Goal: Feedback & Contribution: Submit feedback/report problem

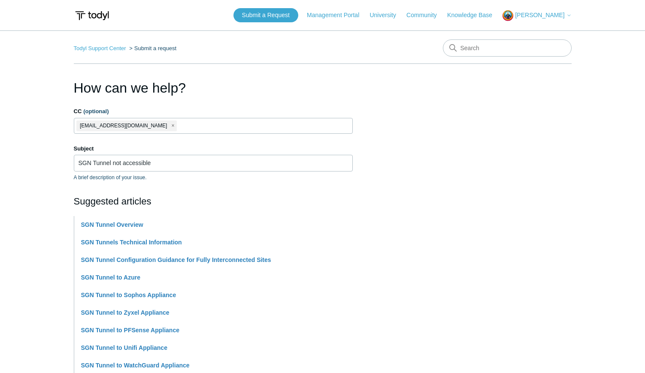
scroll to position [307, 0]
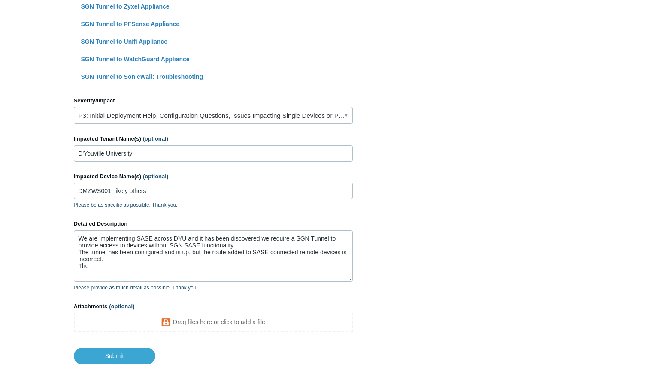
click at [343, 255] on textarea "We are implementing SASE across DYU and it has been discovered we require a SGN…" at bounding box center [213, 257] width 279 height 52
drag, startPoint x: 95, startPoint y: 277, endPoint x: 79, endPoint y: 276, distance: 16.3
click at [79, 276] on textarea "We are implementing SASE across DYU and it has been discovered we require a SGN…" at bounding box center [213, 257] width 279 height 52
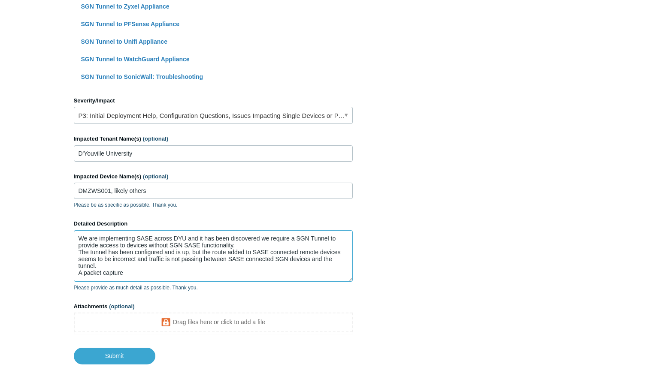
click at [150, 282] on textarea "We are implementing SASE across DYU and it has been discovered we require a SGN…" at bounding box center [213, 257] width 279 height 52
click at [140, 273] on textarea "We are implementing SASE across DYU and it has been discovered we require a SGN…" at bounding box center [213, 257] width 279 height 52
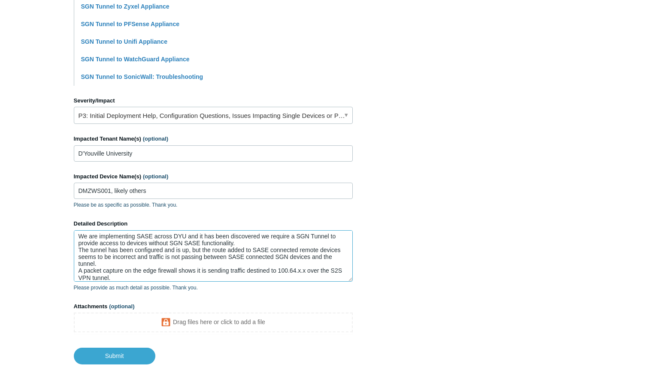
click at [112, 278] on textarea "We are implementing SASE across DYU and it has been discovered we require a SGN…" at bounding box center [213, 257] width 279 height 52
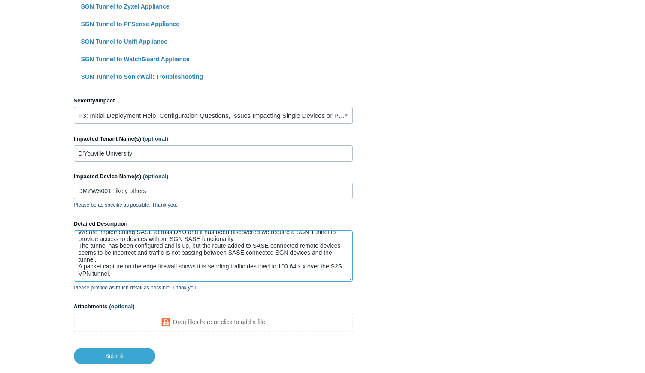
click at [124, 259] on textarea "We are implementing SASE across DYU and it has been discovered we require a SGN…" at bounding box center [213, 257] width 279 height 52
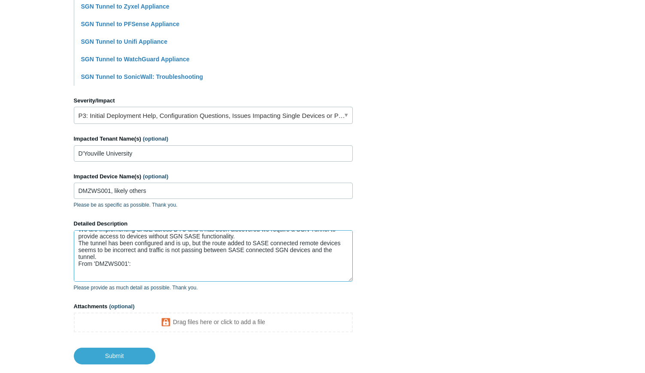
paste textarea "route print | select-string 10.120.0.0 10.120.0.0 255.255.128.0 On-link 100.64.…"
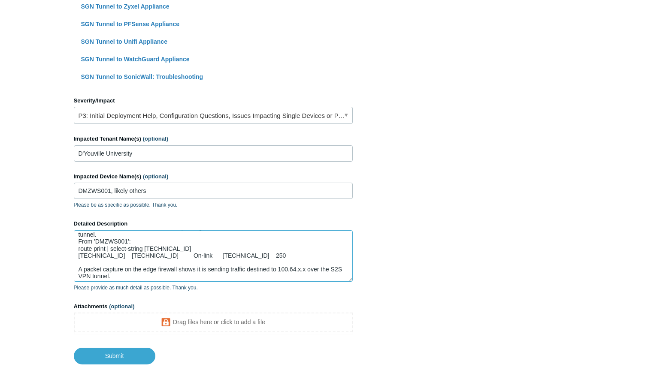
scroll to position [41, 0]
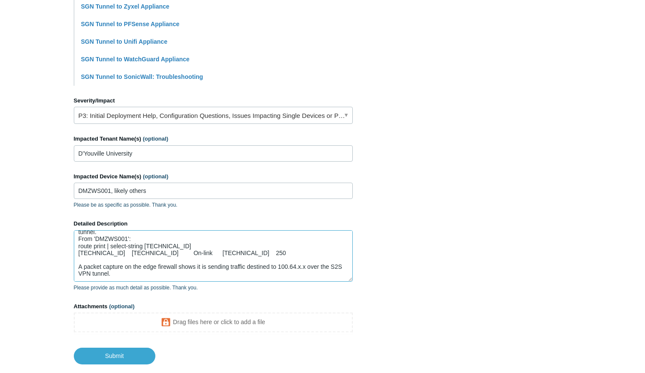
click at [136, 269] on textarea "We are implementing SASE across DYU and it has been discovered we require a SGN…" at bounding box center [213, 257] width 279 height 52
click at [119, 256] on textarea "We are implementing SASE across DYU and it has been discovered we require a SGN…" at bounding box center [213, 257] width 279 height 52
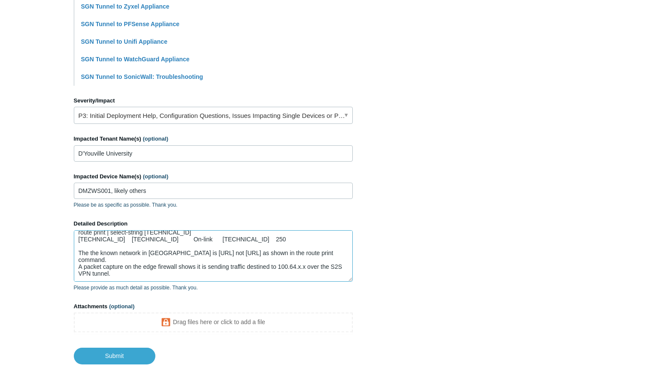
scroll to position [55, 0]
click at [134, 276] on textarea "We are implementing SASE across DYU and it has been discovered we require a SGN…" at bounding box center [213, 257] width 279 height 52
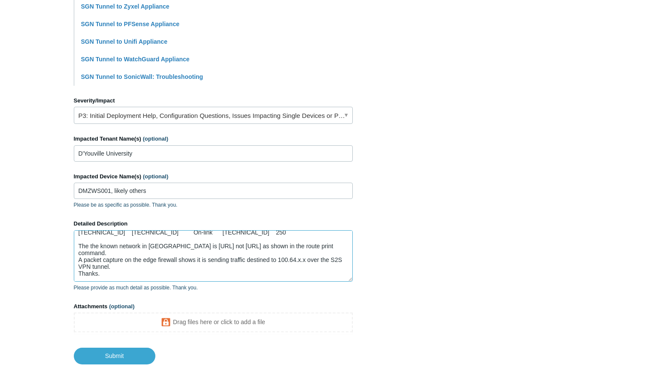
scroll to position [58, 0]
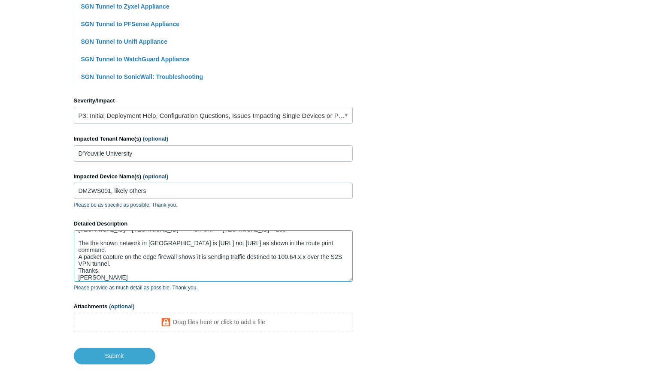
click at [118, 268] on textarea "We are implementing SASE across DYU and it has been discovered we require a SGN…" at bounding box center [213, 257] width 279 height 52
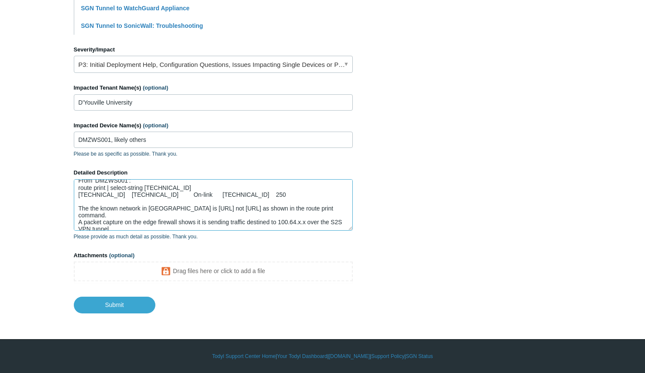
scroll to position [68, 0]
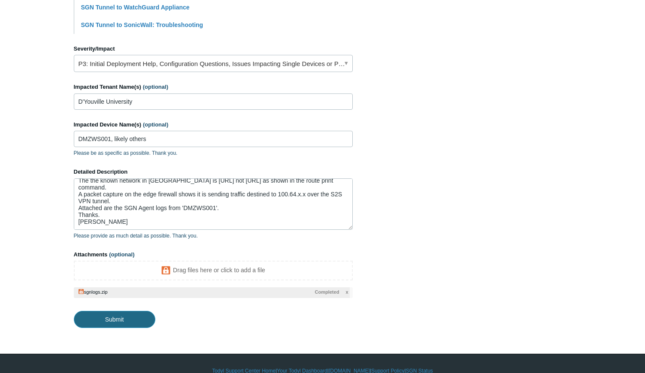
click at [121, 320] on input "Submit" at bounding box center [115, 319] width 82 height 17
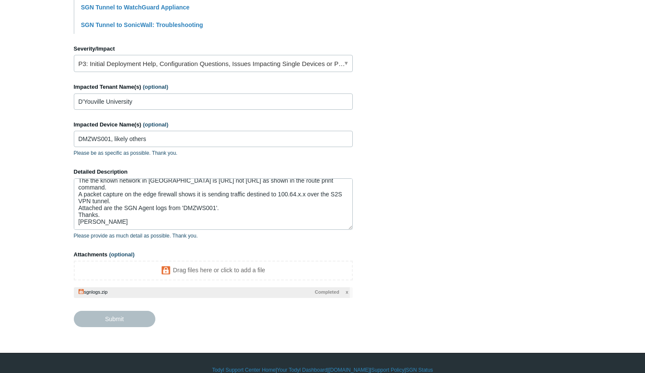
type textarea "We are implementing SASE across DYU and it has been discovered we require a SGN…"
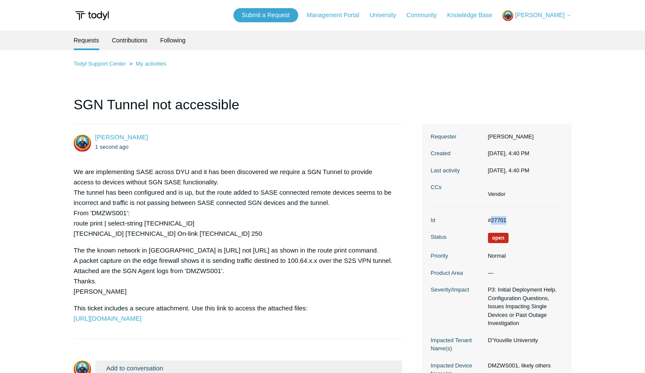
drag, startPoint x: 507, startPoint y: 222, endPoint x: 491, endPoint y: 223, distance: 15.9
click at [491, 223] on dd "#27701" at bounding box center [523, 220] width 79 height 9
copy dd "27701"
click at [550, 16] on span "[PERSON_NAME]" at bounding box center [539, 15] width 49 height 7
click at [525, 46] on link "Sign out" at bounding box center [545, 48] width 84 height 15
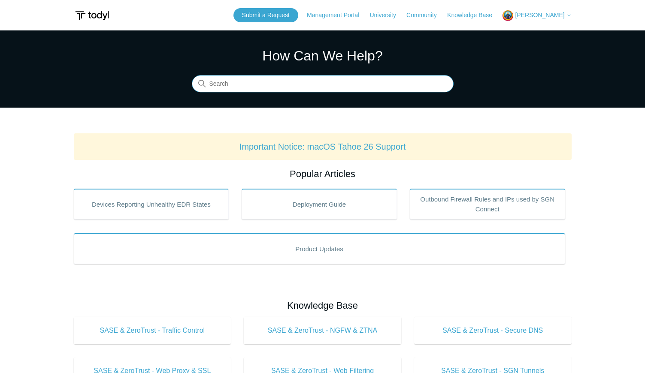
click at [239, 82] on input "Search" at bounding box center [323, 84] width 262 height 17
type input "rdp"
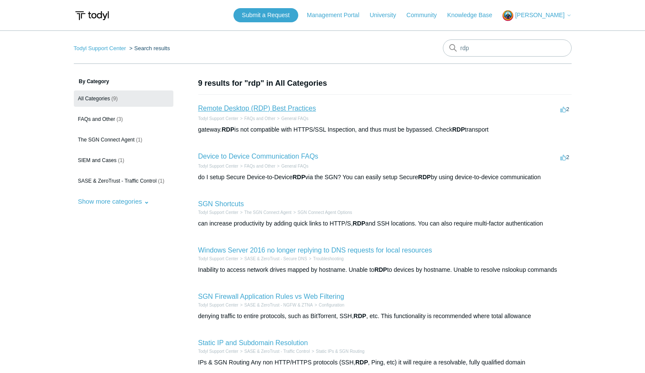
click at [291, 112] on link "Remote Desktop (RDP) Best Practices" at bounding box center [257, 108] width 118 height 7
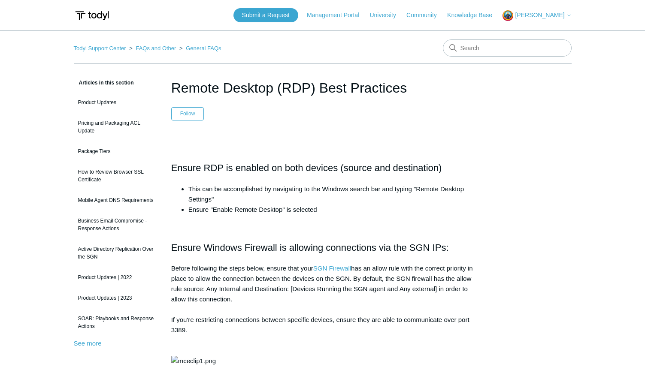
click at [538, 18] on span "[PERSON_NAME]" at bounding box center [539, 15] width 49 height 7
click at [530, 50] on link "Sign out" at bounding box center [545, 48] width 84 height 15
